Goal: Task Accomplishment & Management: Use online tool/utility

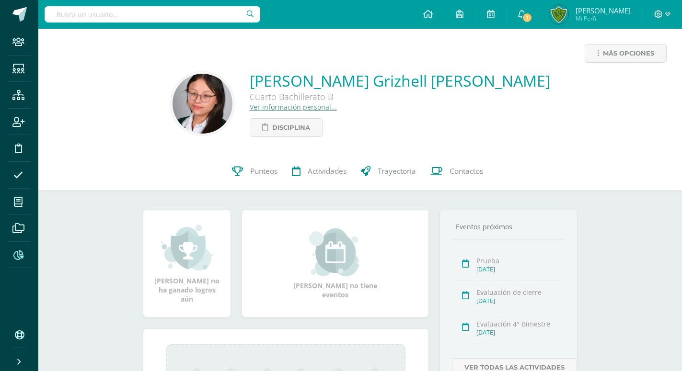
click at [19, 255] on icon at bounding box center [18, 256] width 10 height 10
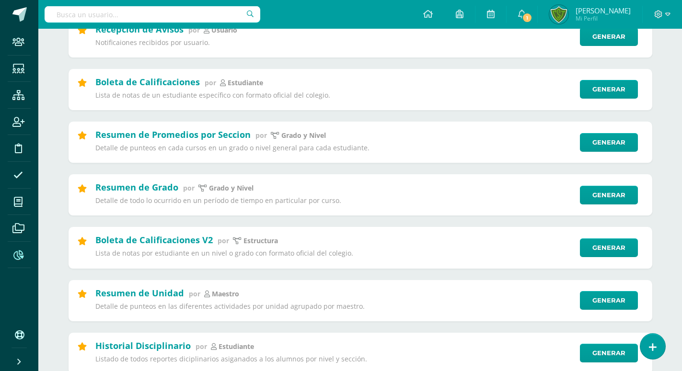
scroll to position [195, 0]
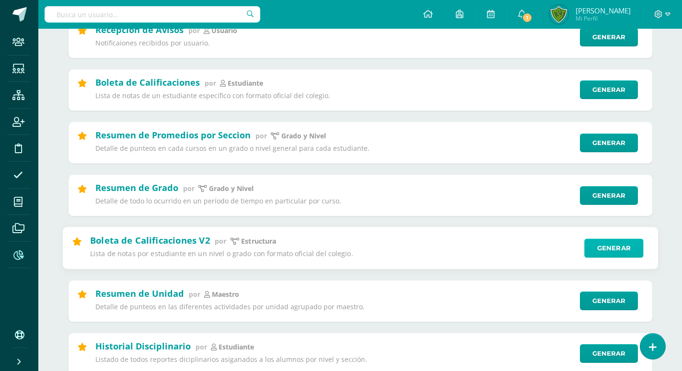
click at [619, 246] on link "Generar" at bounding box center [613, 248] width 59 height 19
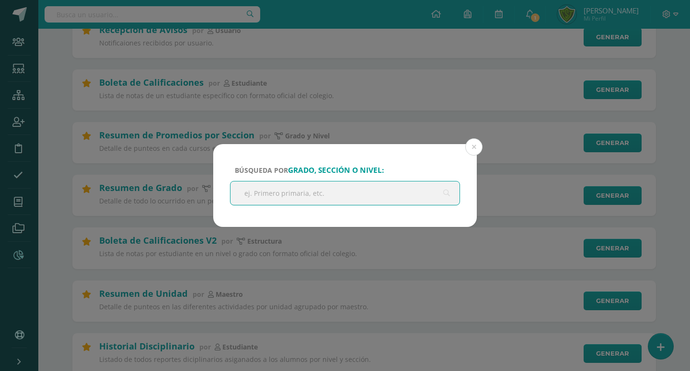
click at [352, 204] on input "text" at bounding box center [344, 193] width 229 height 23
click at [470, 146] on button at bounding box center [473, 146] width 17 height 17
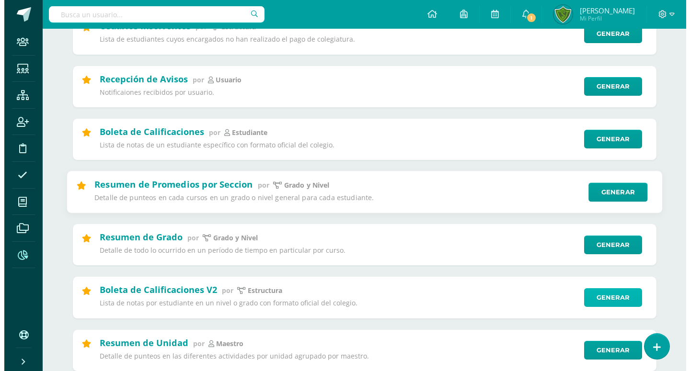
scroll to position [147, 0]
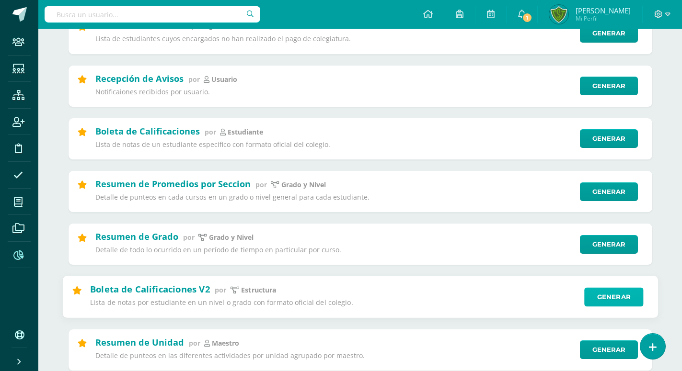
click at [629, 302] on link "Generar" at bounding box center [613, 297] width 59 height 19
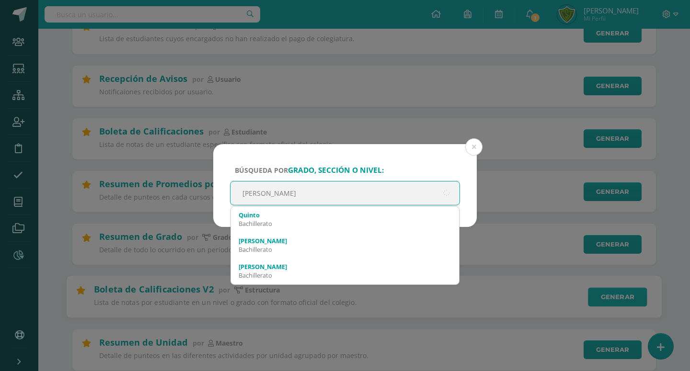
type input "quinto bachiller"
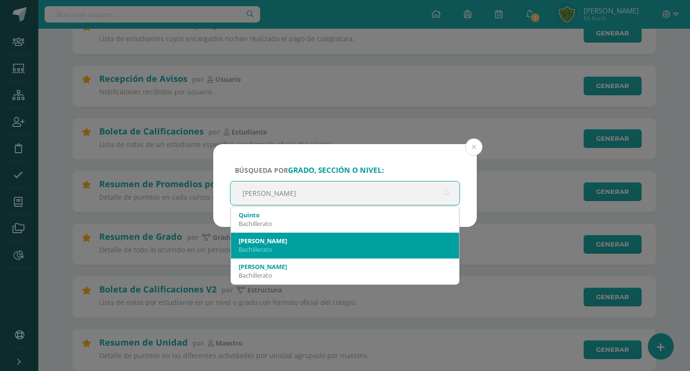
click at [334, 241] on div "Quinto A" at bounding box center [345, 241] width 213 height 9
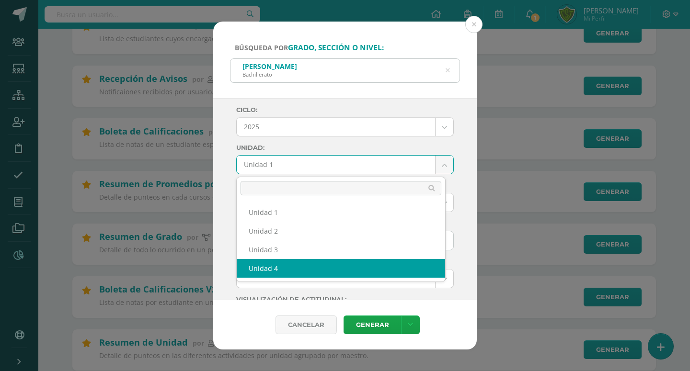
select select "Unidad 4"
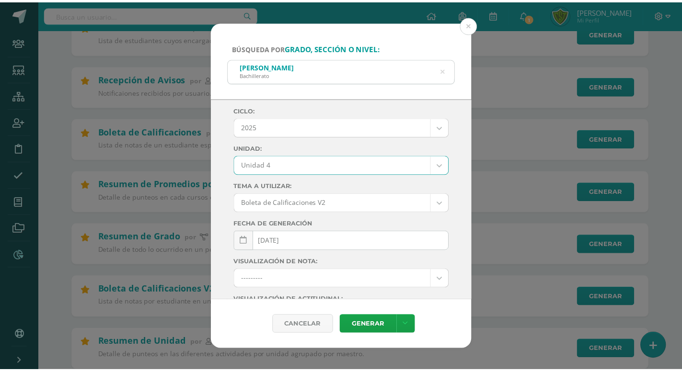
scroll to position [126, 0]
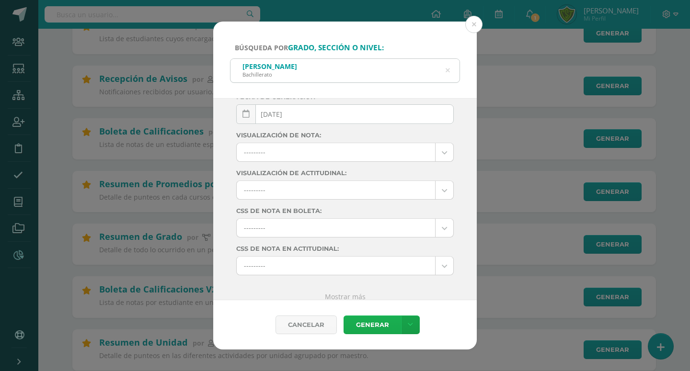
click at [356, 324] on link "Generar" at bounding box center [372, 325] width 57 height 19
click at [467, 23] on button at bounding box center [473, 24] width 17 height 17
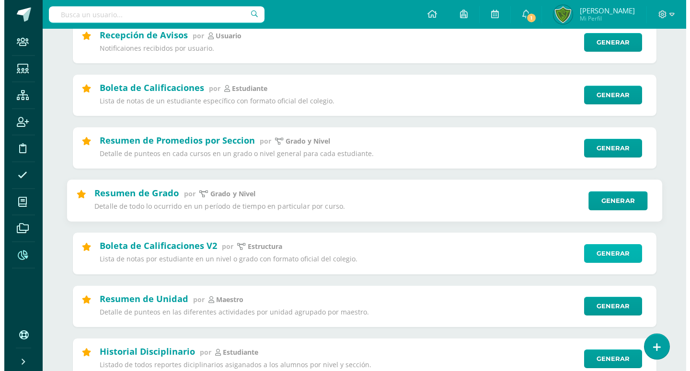
scroll to position [195, 0]
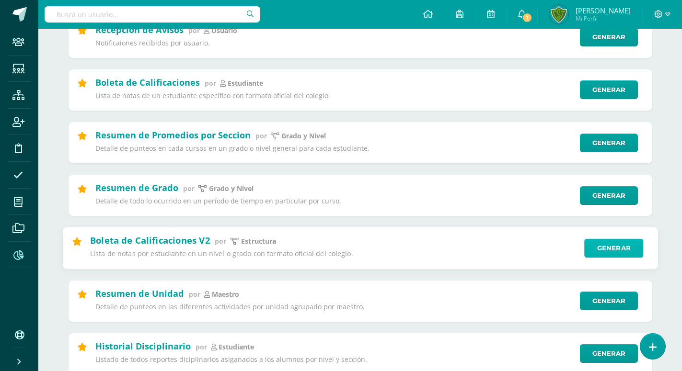
click at [616, 246] on link "Generar" at bounding box center [613, 248] width 59 height 19
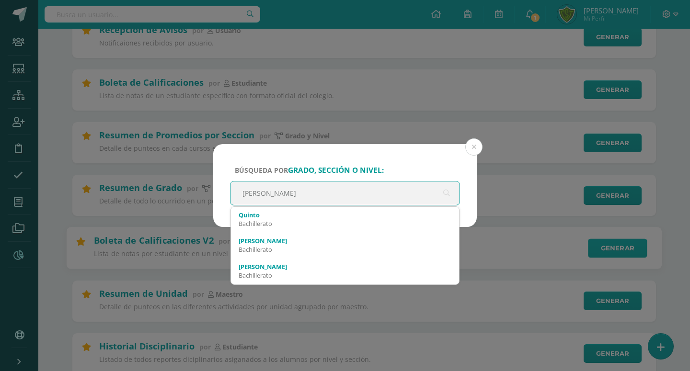
type input "quinto bachi"
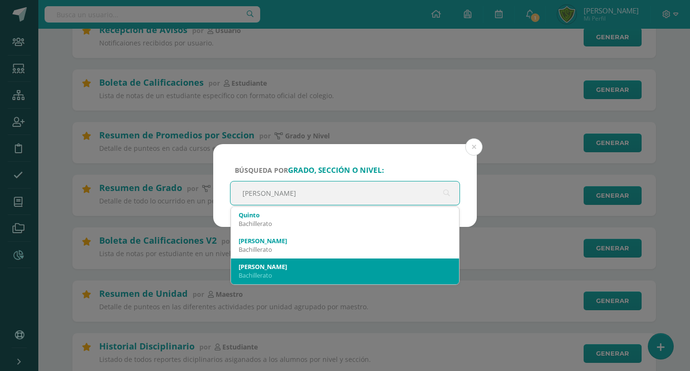
click at [311, 270] on div "Quinto B" at bounding box center [345, 267] width 213 height 9
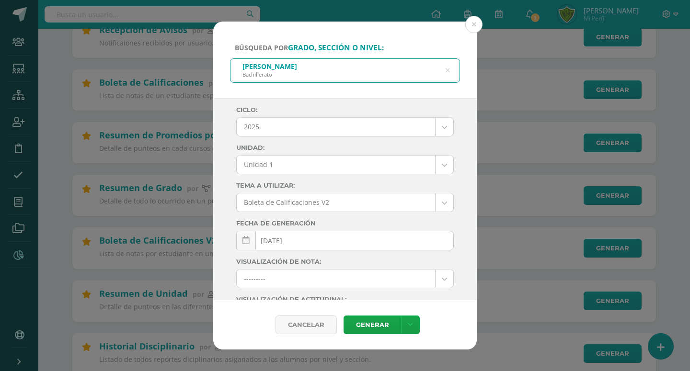
click at [328, 149] on label "Unidad:" at bounding box center [345, 147] width 218 height 7
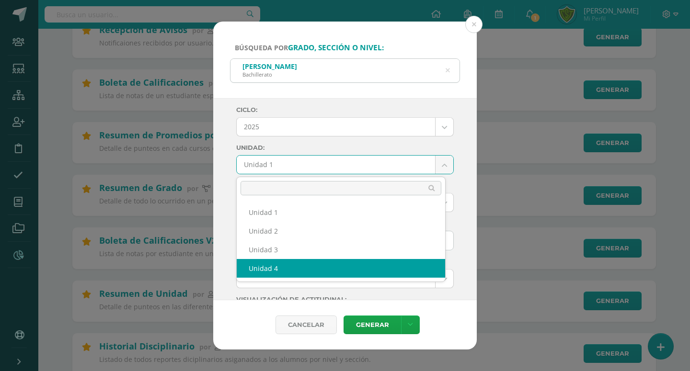
select select "Unidad 4"
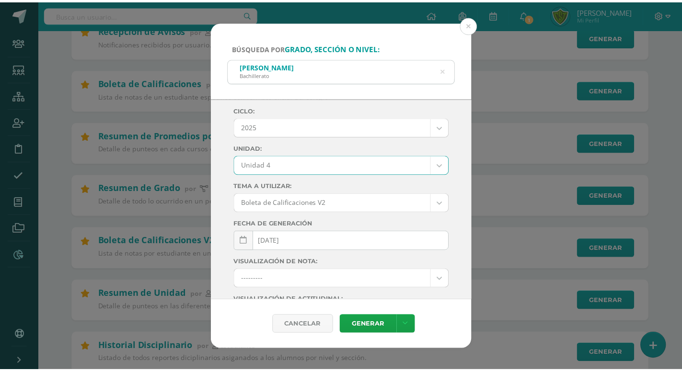
scroll to position [126, 0]
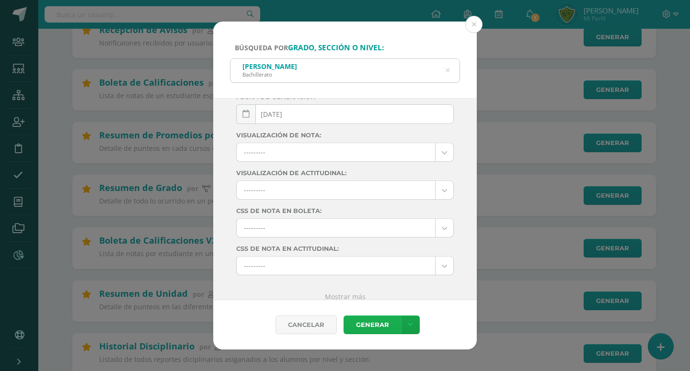
click at [378, 325] on link "Generar" at bounding box center [372, 325] width 57 height 19
click at [485, 27] on div "Búsqueda por grado, sección o nivel: Quinto B Bachillerato quinto bachi Ciclo: …" at bounding box center [345, 186] width 682 height 328
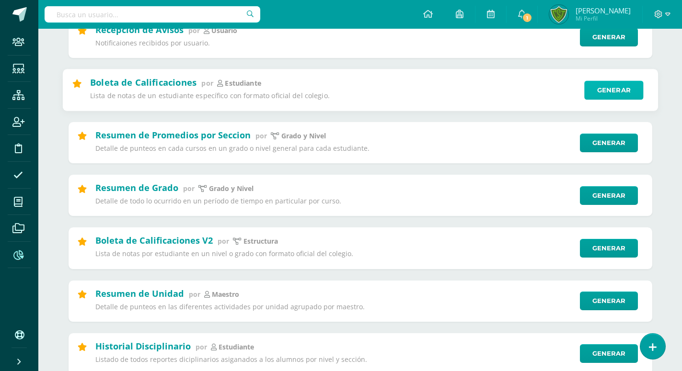
click at [604, 92] on link "Generar" at bounding box center [613, 89] width 59 height 19
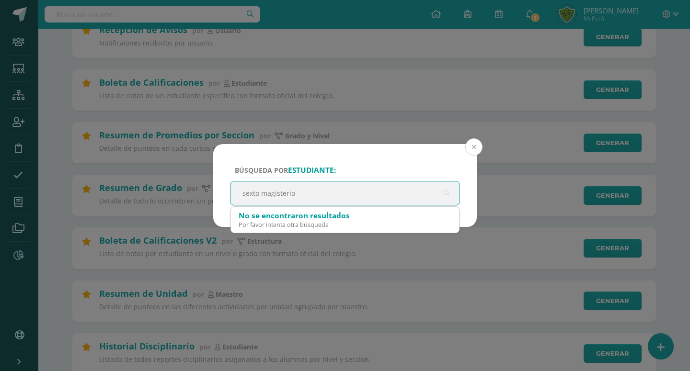
type input "sexto magisterio"
click at [477, 147] on button at bounding box center [473, 146] width 17 height 17
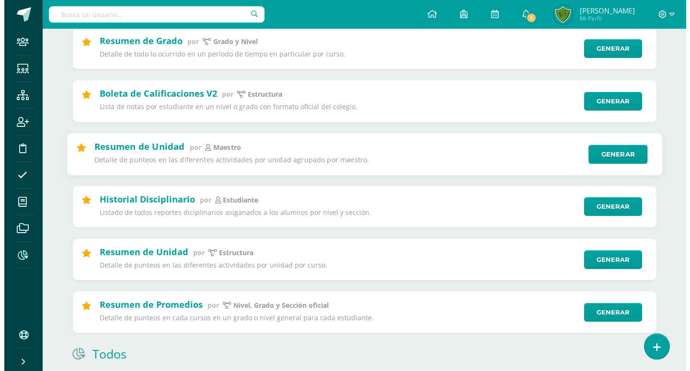
scroll to position [342, 0]
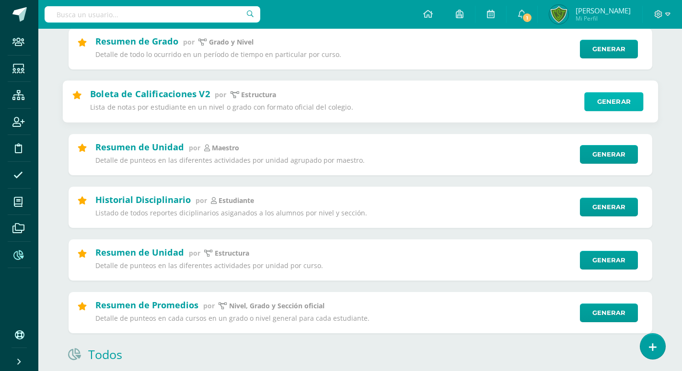
click at [601, 105] on link "Generar" at bounding box center [613, 101] width 59 height 19
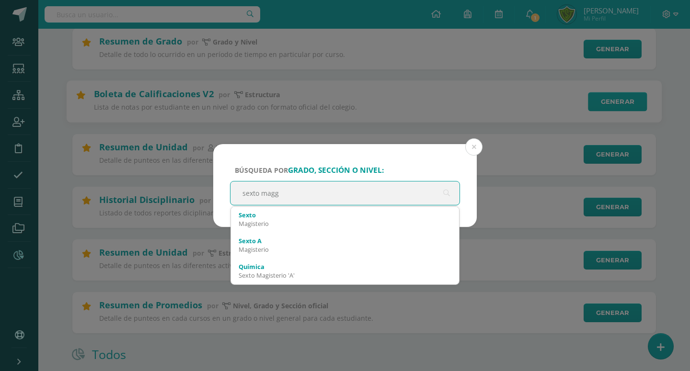
type input "sexto mag"
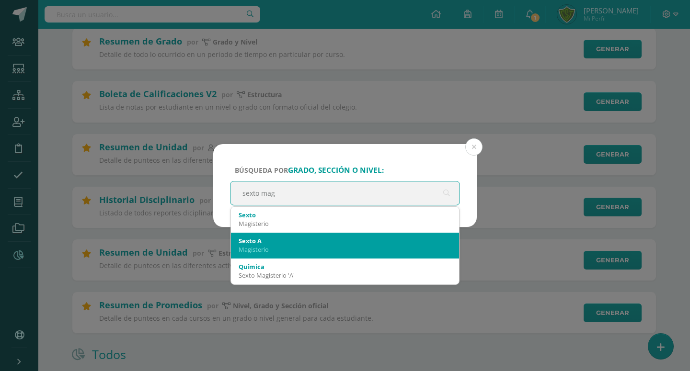
click at [304, 247] on div "Magisterio" at bounding box center [345, 249] width 213 height 9
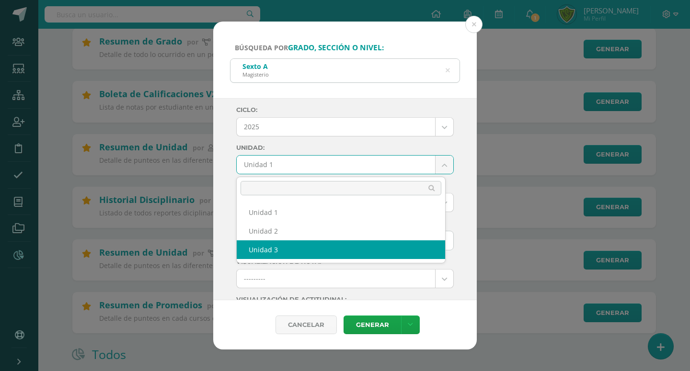
select select "Unidad 3"
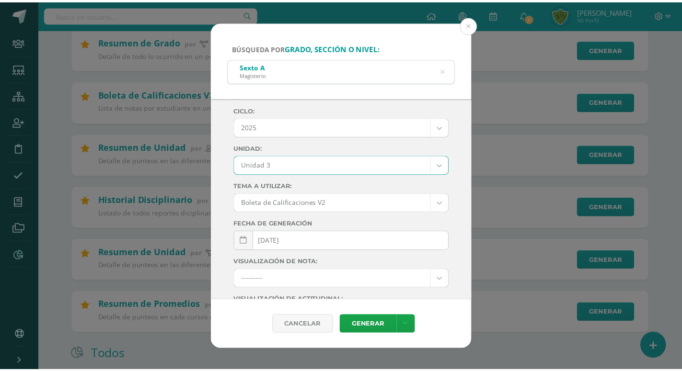
scroll to position [126, 0]
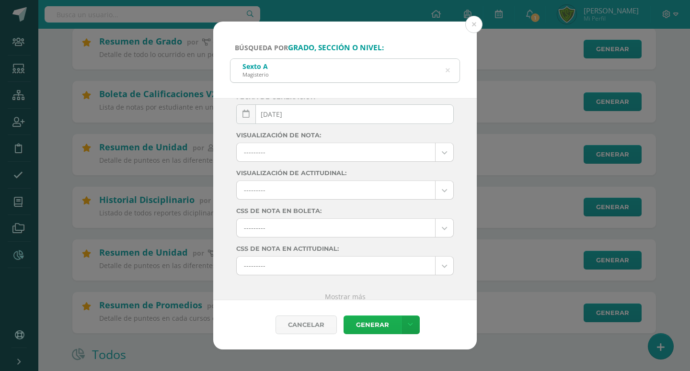
click at [368, 319] on link "Generar" at bounding box center [372, 325] width 57 height 19
click at [482, 25] on div "Búsqueda por grado, sección o nivel: Sexto A Magisterio sexto mag Ciclo: 2025 2…" at bounding box center [345, 186] width 682 height 328
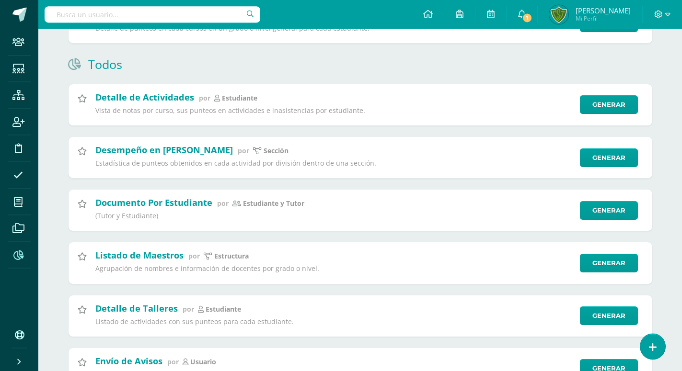
scroll to position [668, 0]
